Goal: Task Accomplishment & Management: Use online tool/utility

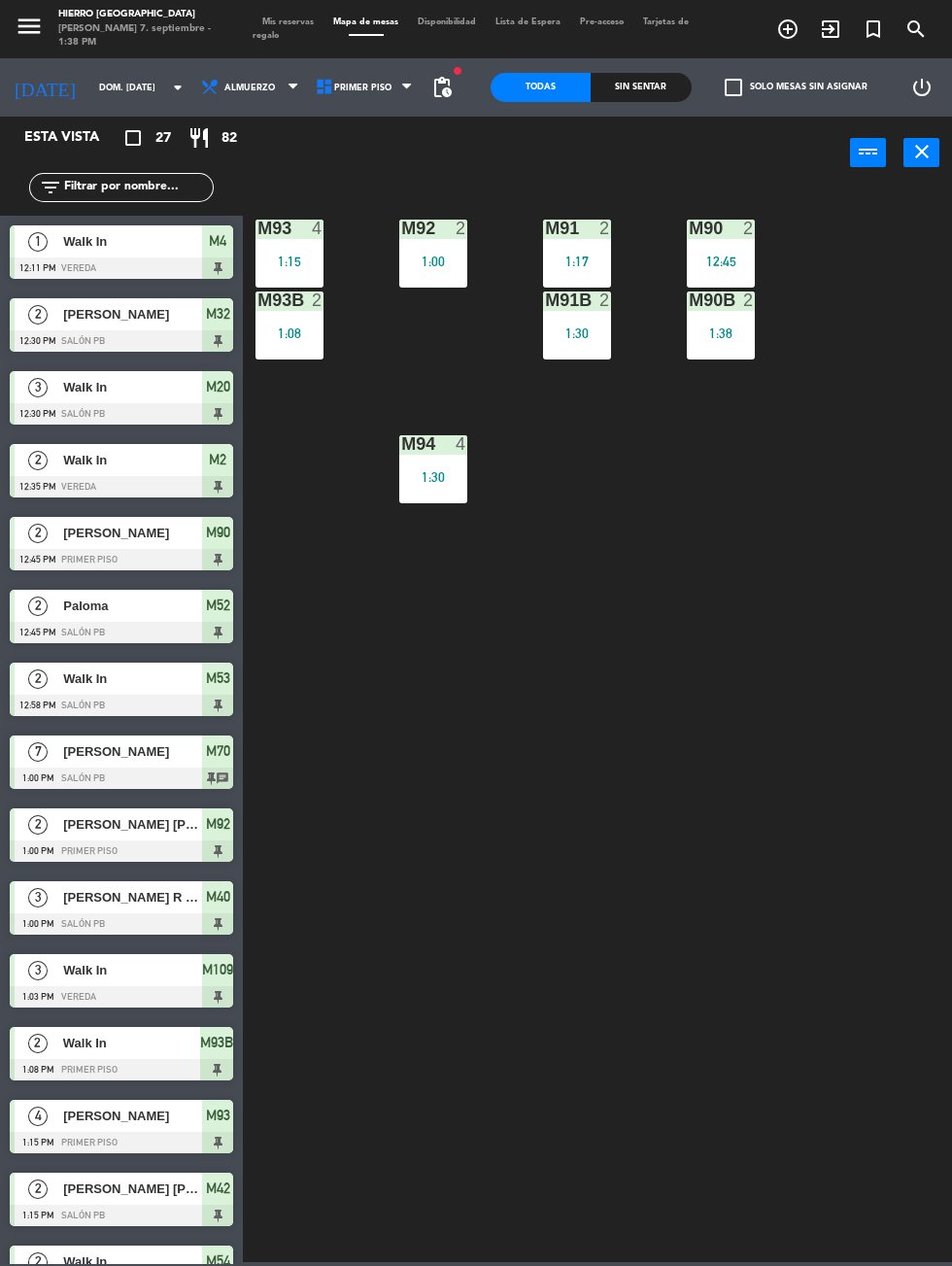
click at [116, 622] on div at bounding box center [121, 633] width 223 height 21
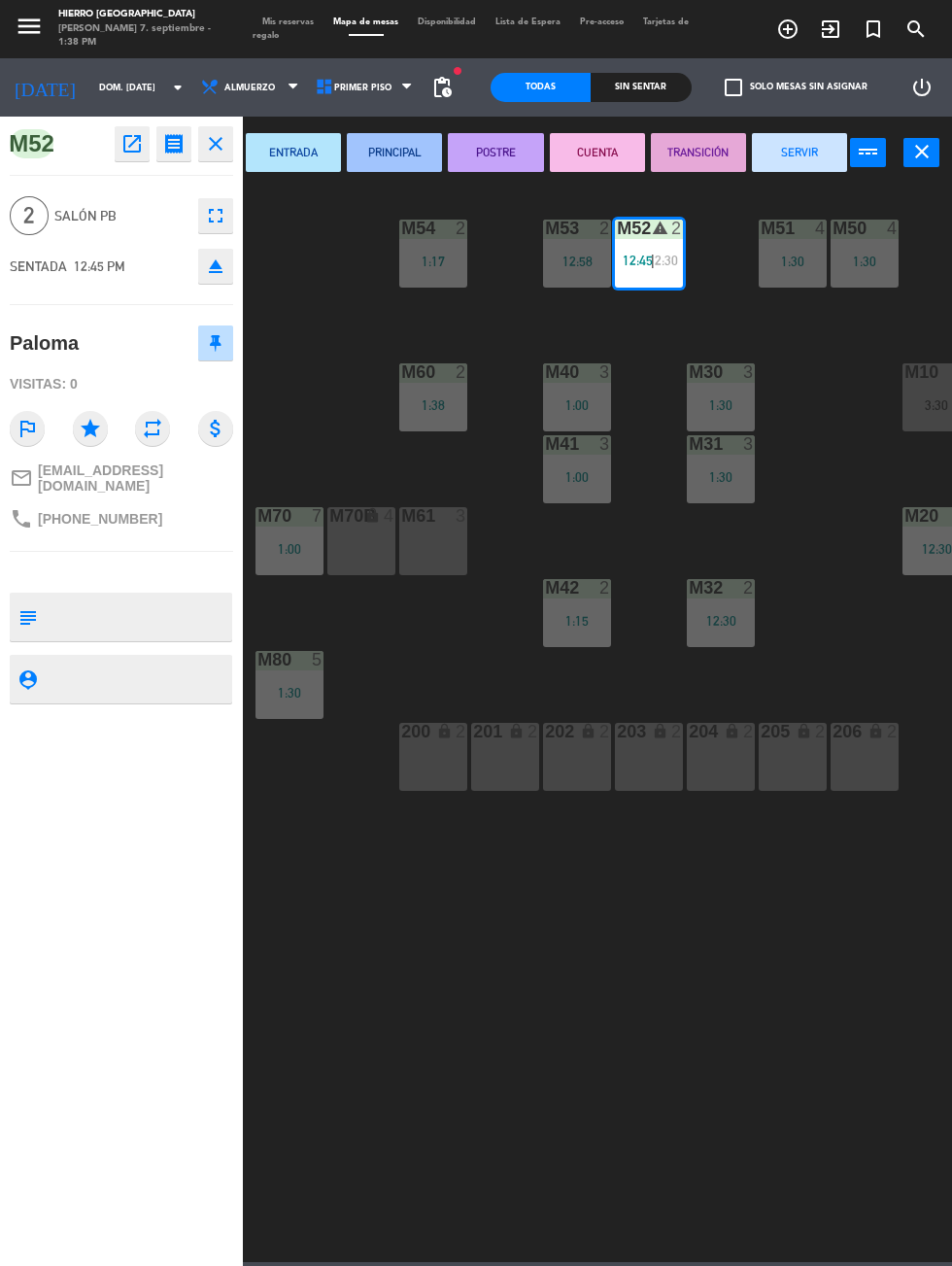
click at [788, 164] on button "SERVIR" at bounding box center [800, 153] width 95 height 39
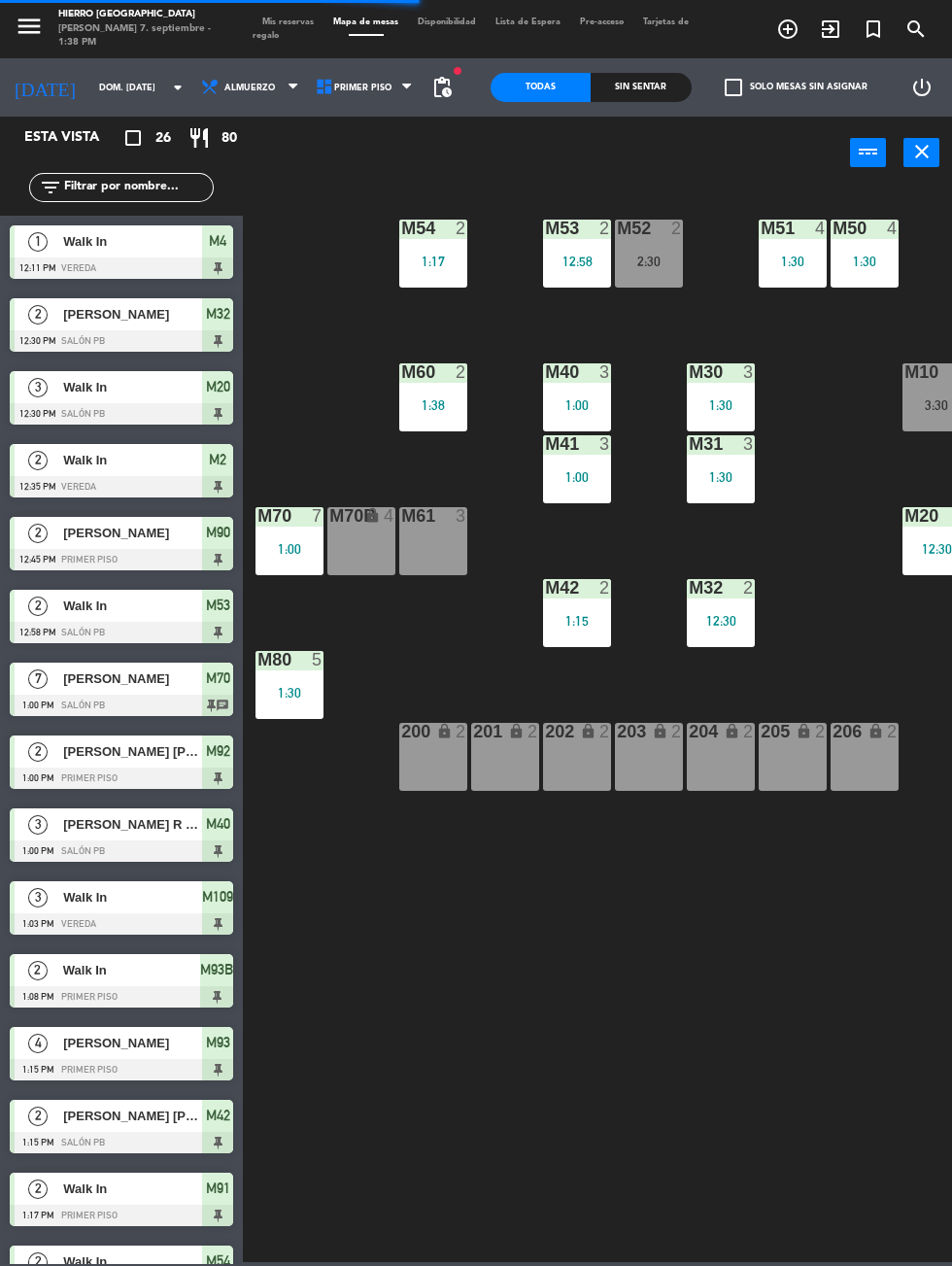
click at [653, 260] on div "2:30" at bounding box center [649, 261] width 68 height 14
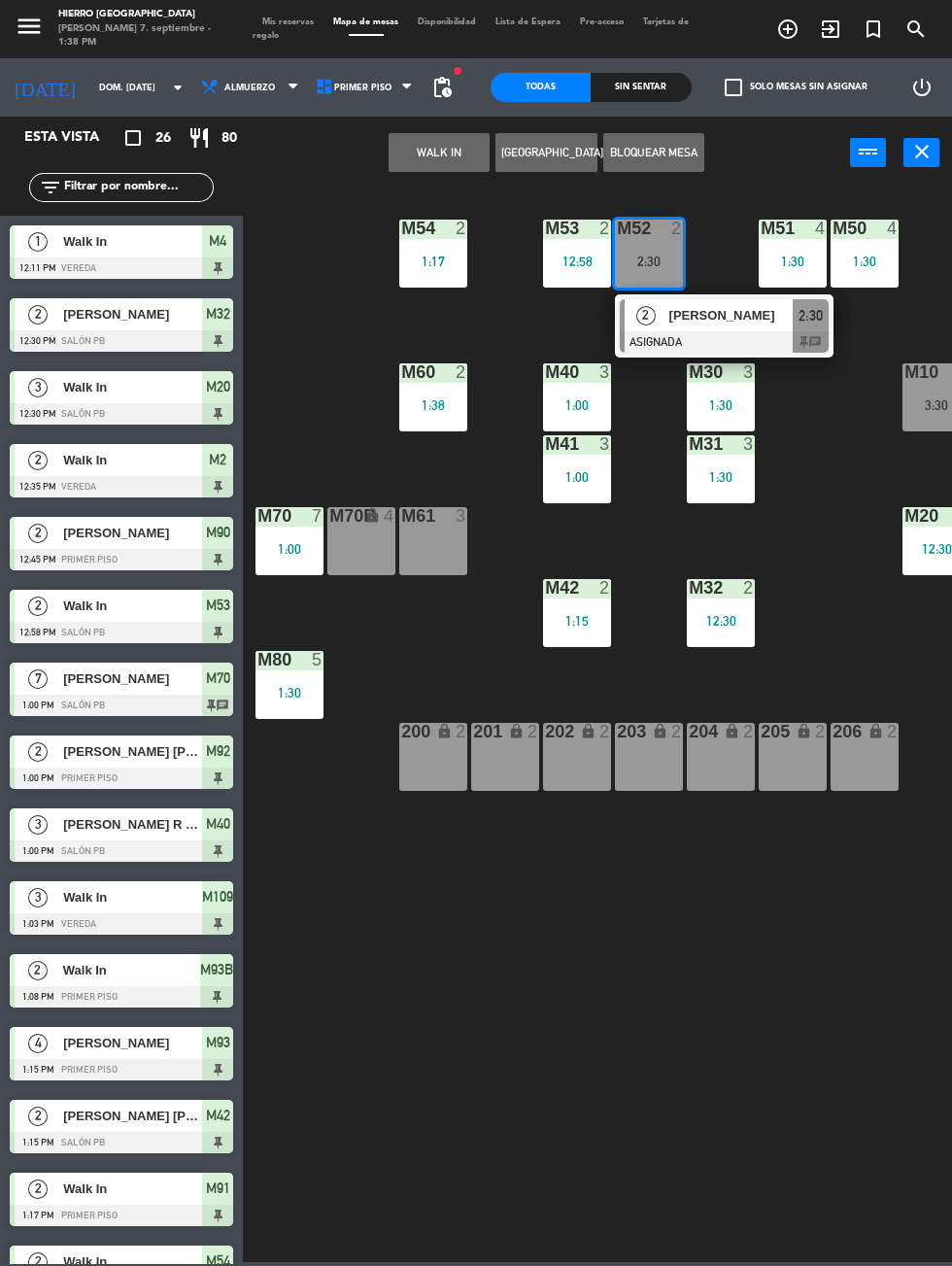
click at [393, 162] on button "WALK IN" at bounding box center [439, 153] width 101 height 39
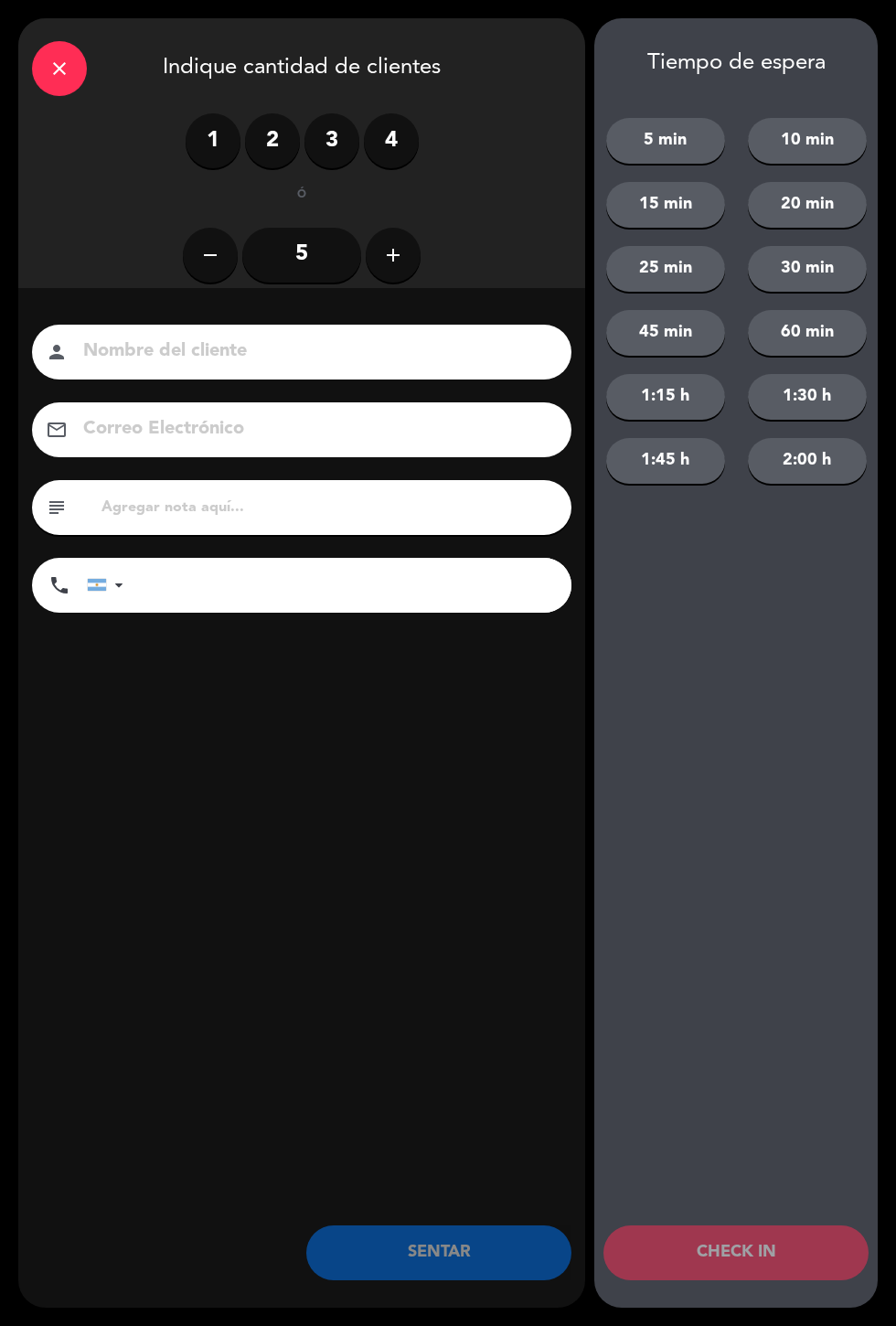
click at [270, 148] on label "2" at bounding box center [272, 141] width 55 height 55
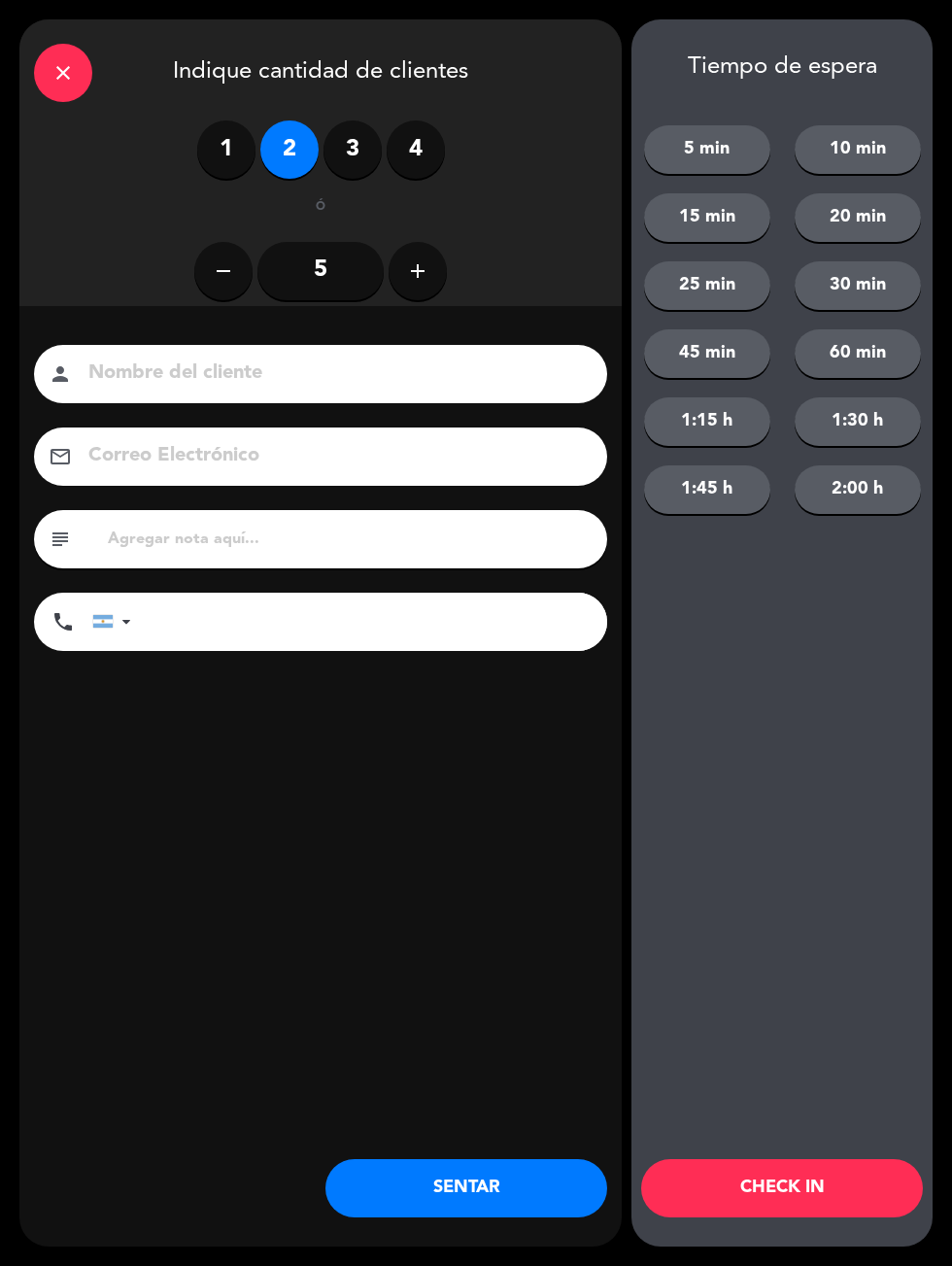
click at [380, 1181] on button "SENTAR" at bounding box center [466, 1189] width 282 height 58
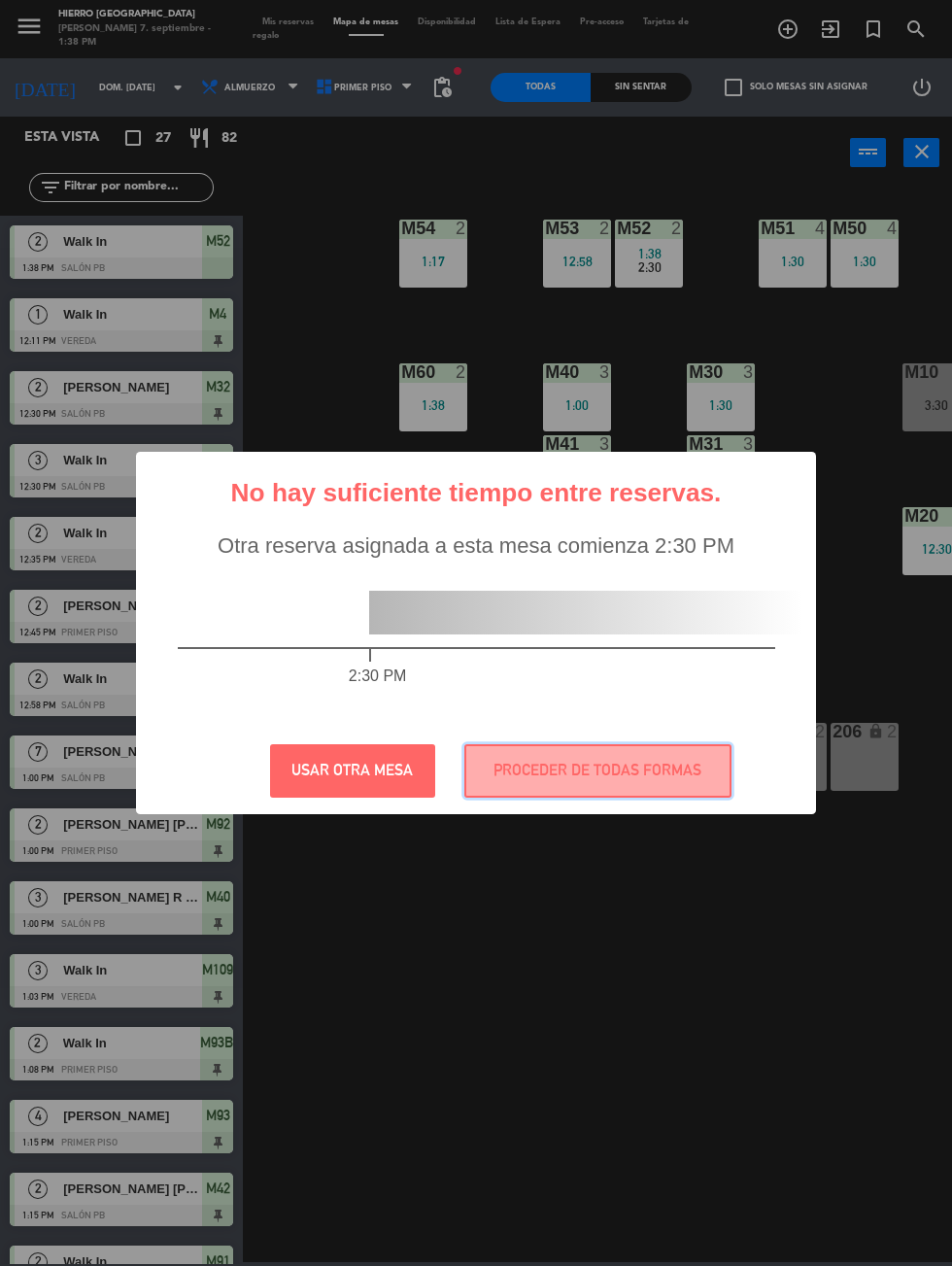
click at [621, 795] on button "PROCEDER DE TODAS FORMAS" at bounding box center [598, 771] width 267 height 54
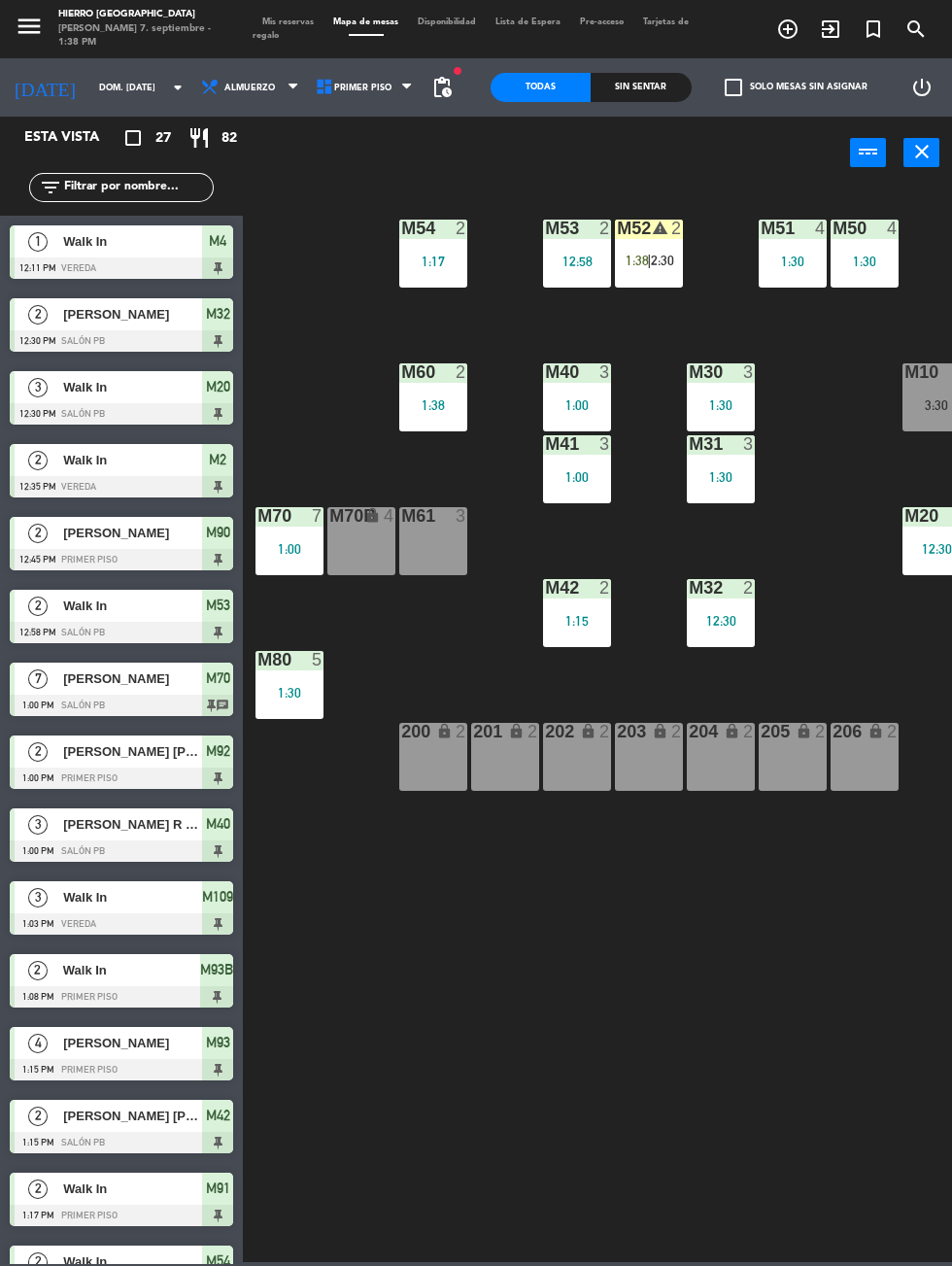
click at [273, 18] on span "Mis reservas" at bounding box center [287, 21] width 71 height 9
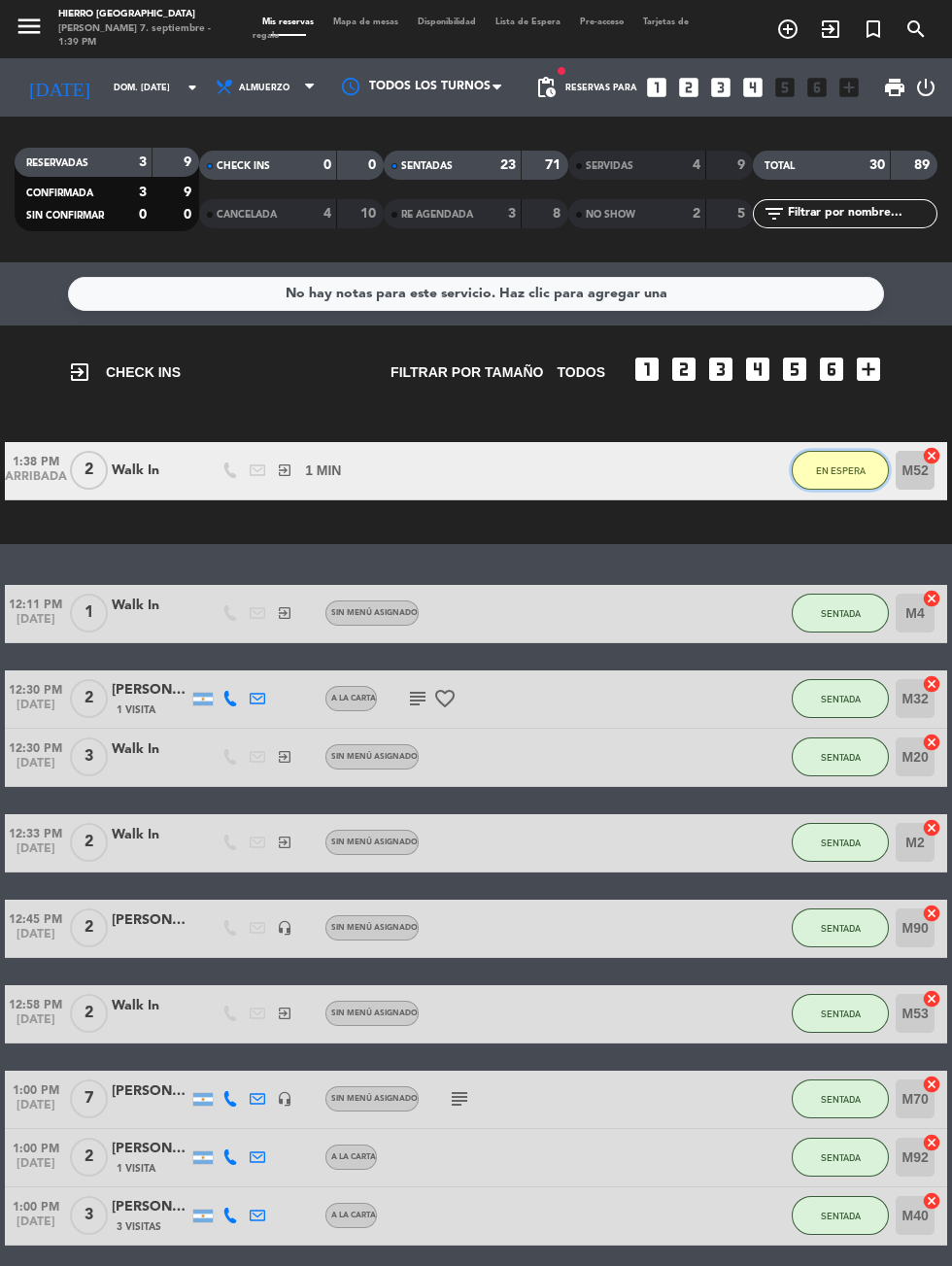
click at [833, 471] on span "EN ESPERA" at bounding box center [841, 471] width 50 height 11
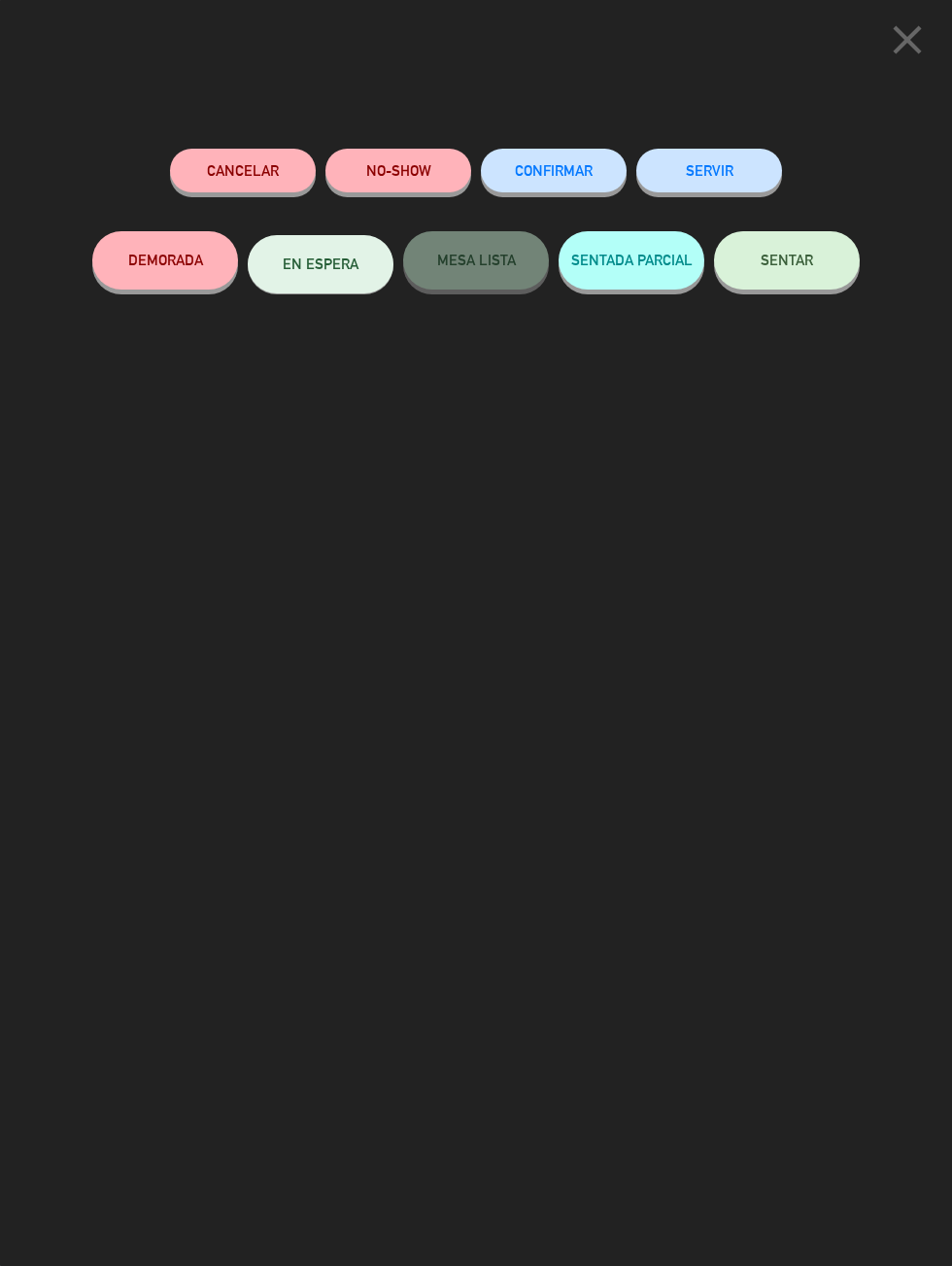
click at [795, 283] on button "SENTAR" at bounding box center [787, 260] width 146 height 58
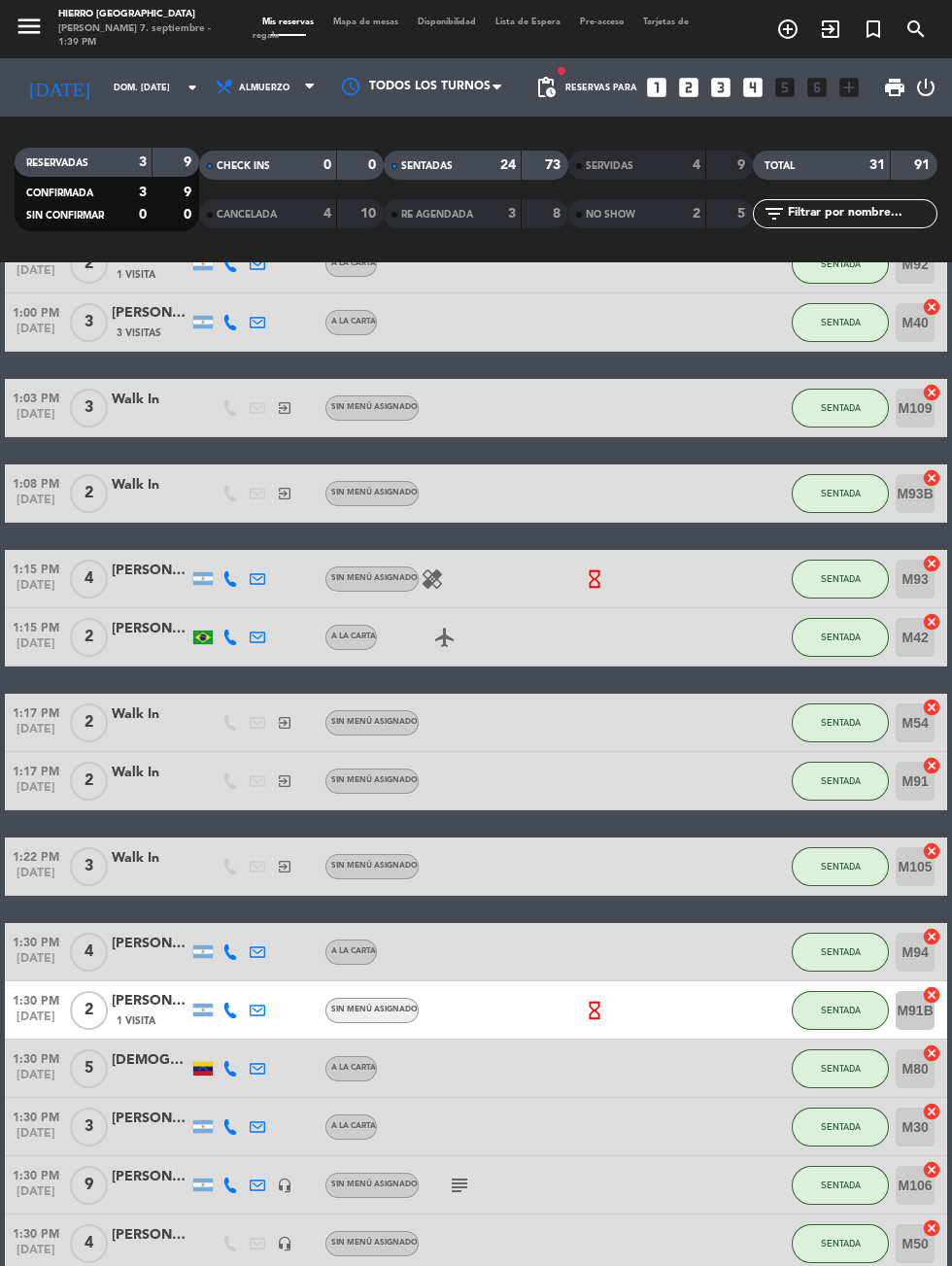
scroll to position [945, 0]
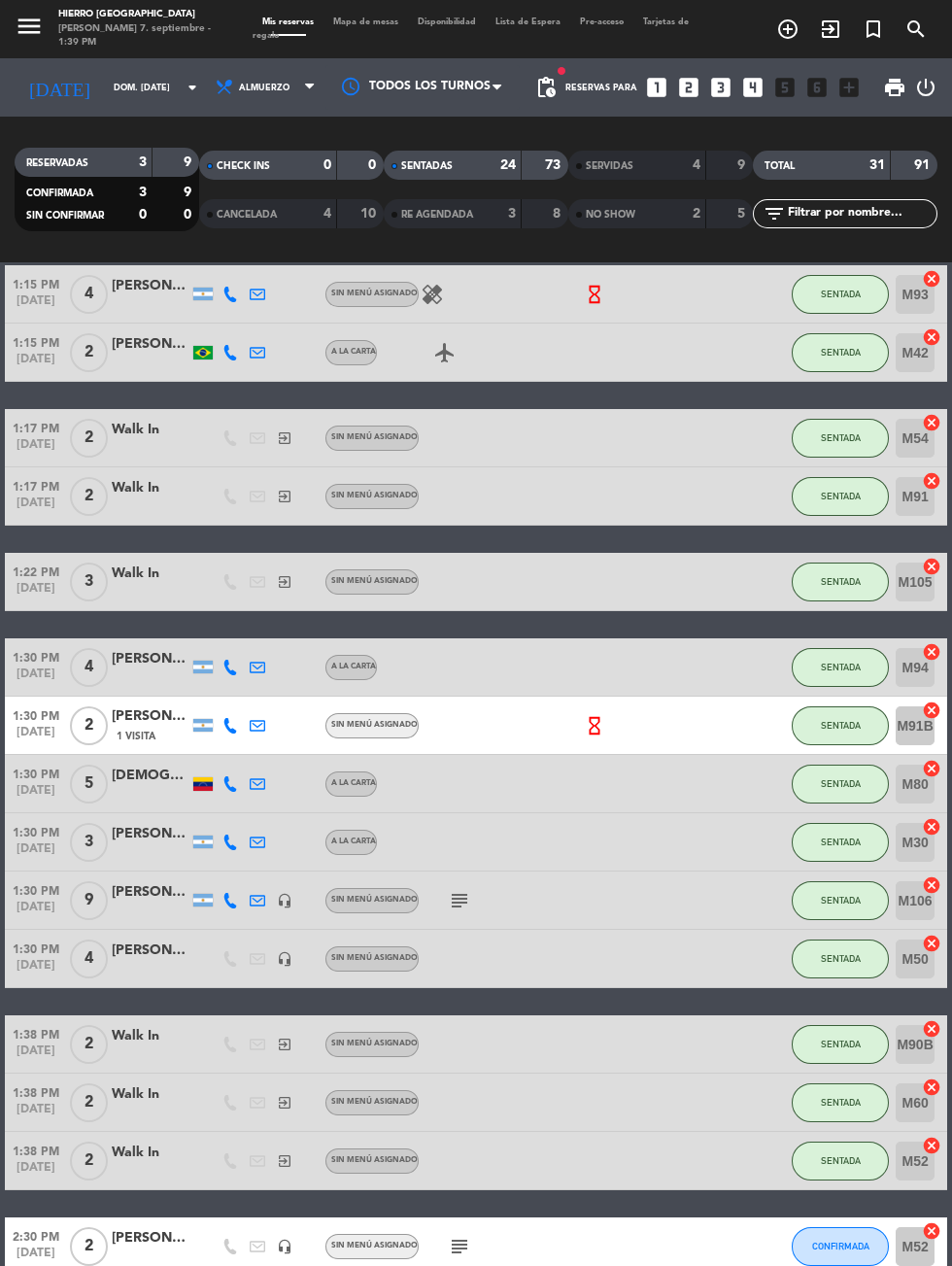
click at [460, 1239] on icon "subject" at bounding box center [460, 1247] width 23 height 23
click at [377, 21] on span "Mapa de mesas" at bounding box center [365, 21] width 85 height 9
